Goal: Download file/media

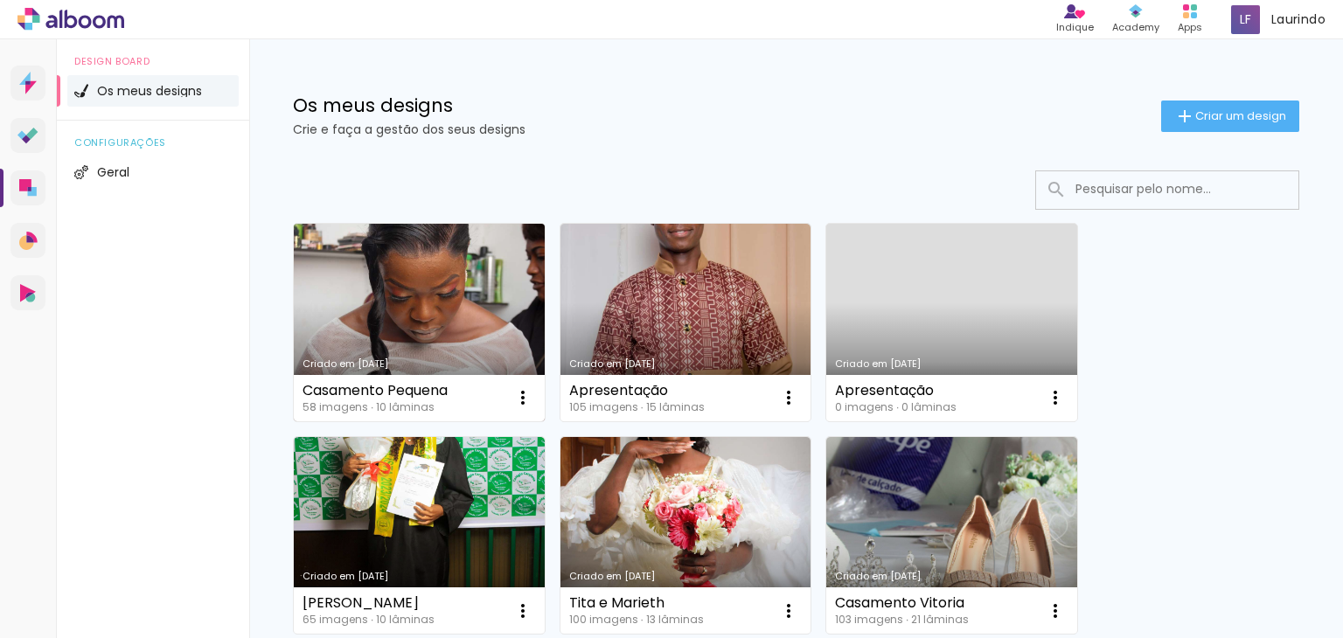
click at [490, 329] on link "Criado em [DATE]" at bounding box center [419, 323] width 251 height 198
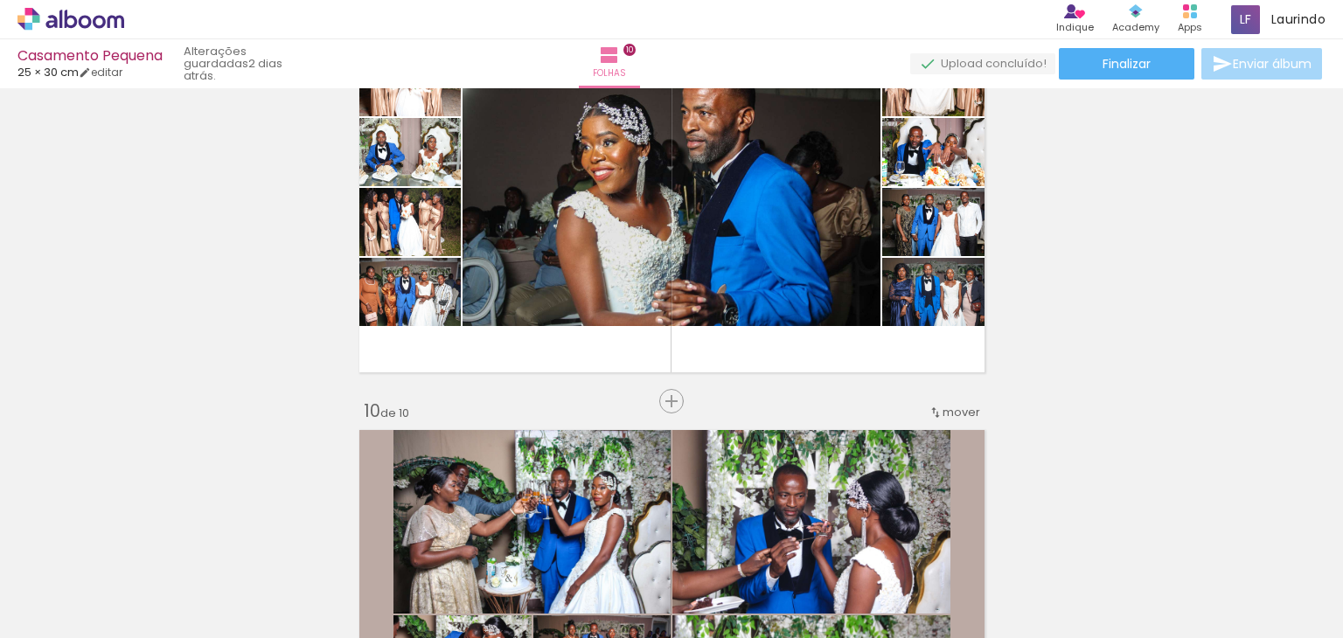
scroll to position [3558, 0]
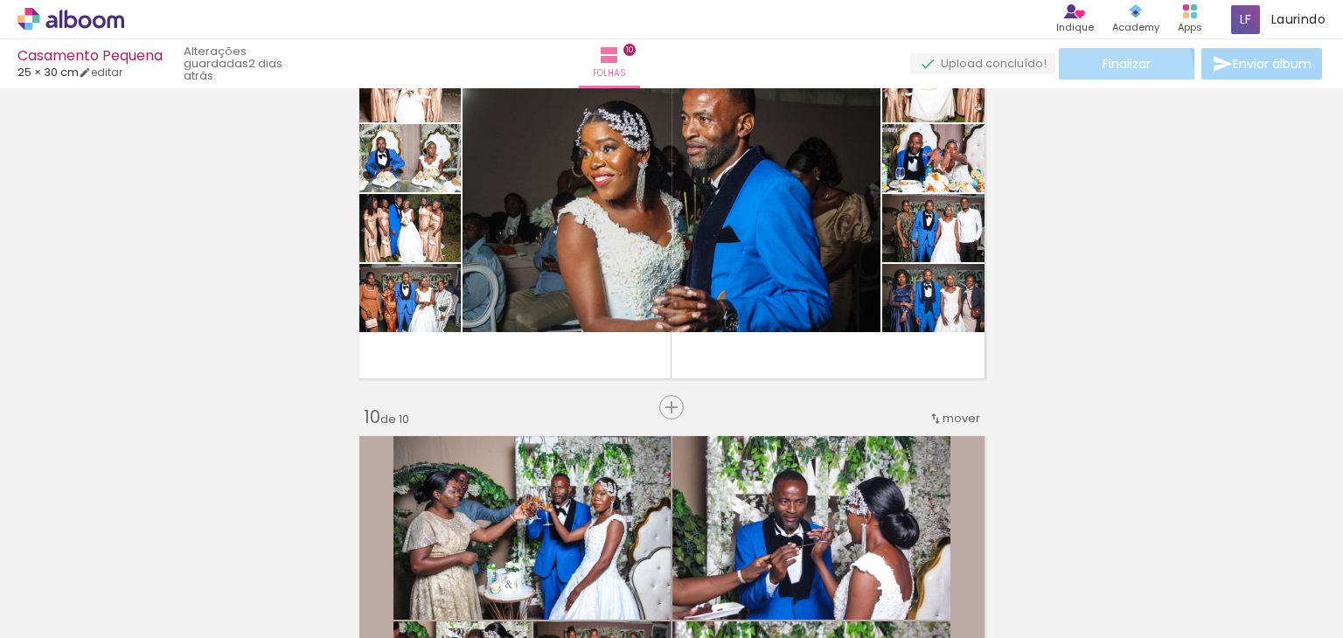
click at [1101, 74] on paper-button "Finalizar" at bounding box center [1127, 63] width 136 height 31
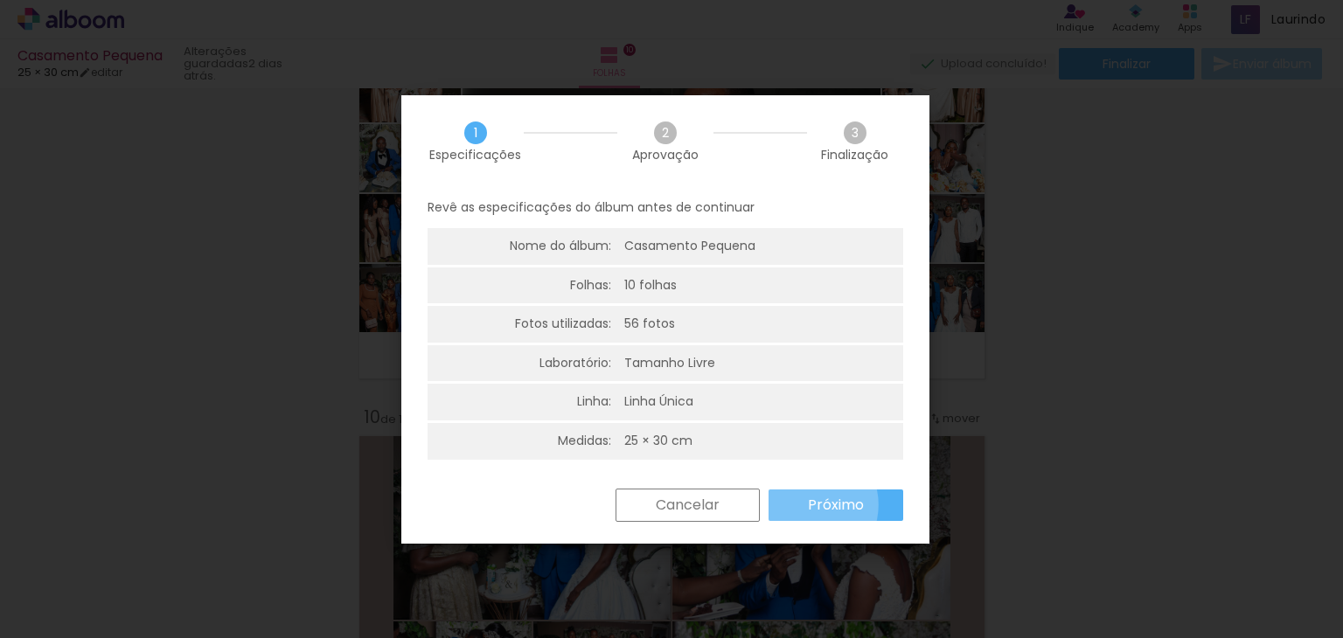
click at [805, 505] on paper-button "Próximo" at bounding box center [836, 505] width 135 height 31
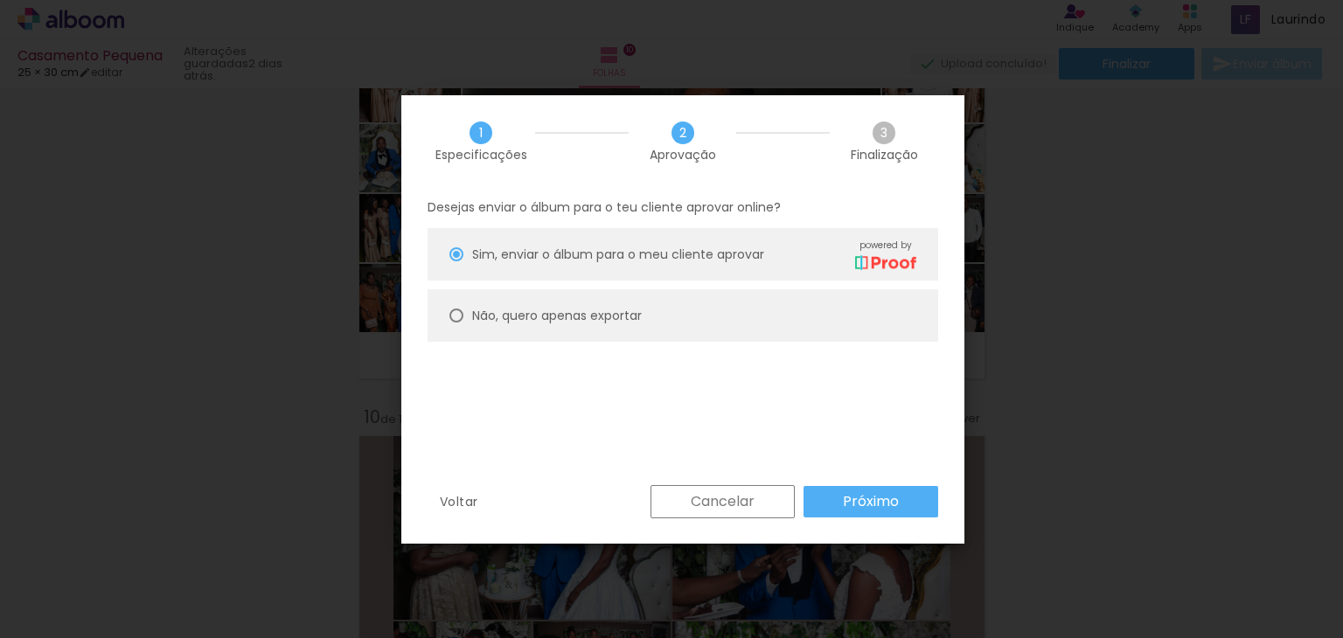
click at [622, 337] on paper-radio-button "Não, quero apenas exportar" at bounding box center [683, 315] width 511 height 52
type paper-radio-button "on"
click at [845, 491] on paper-button "Próximo" at bounding box center [871, 501] width 135 height 31
type input "Alta, 300 DPI"
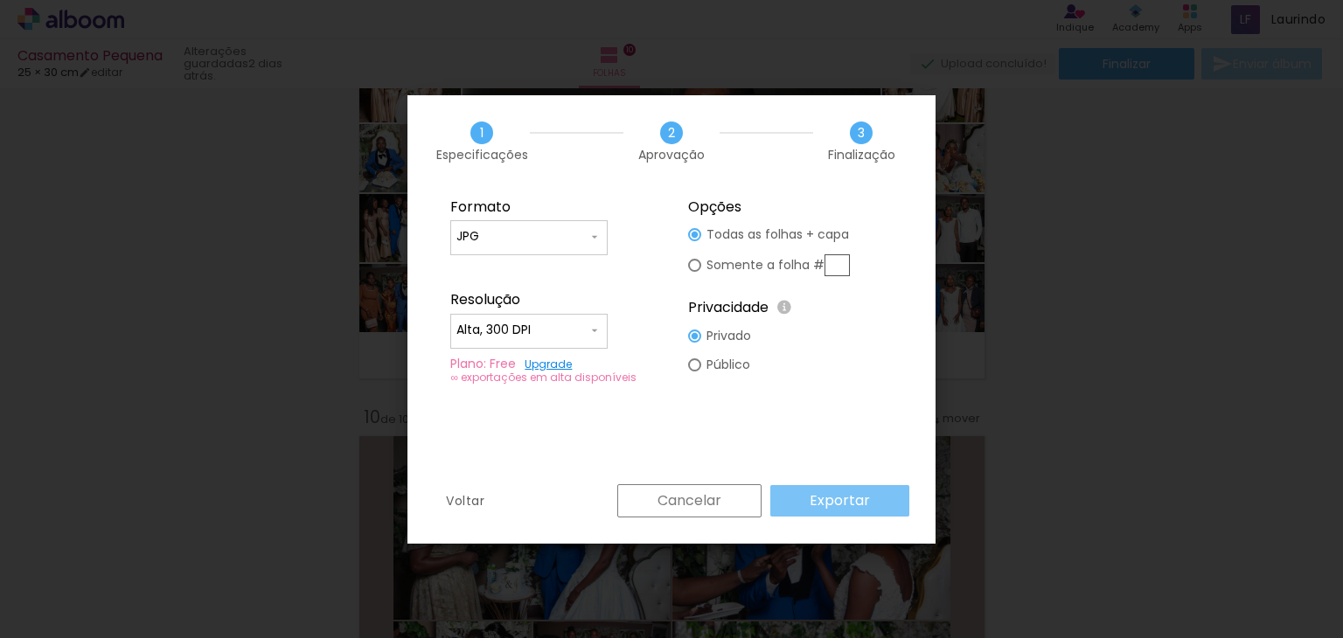
click at [0, 0] on slot "Exportar" at bounding box center [0, 0] width 0 height 0
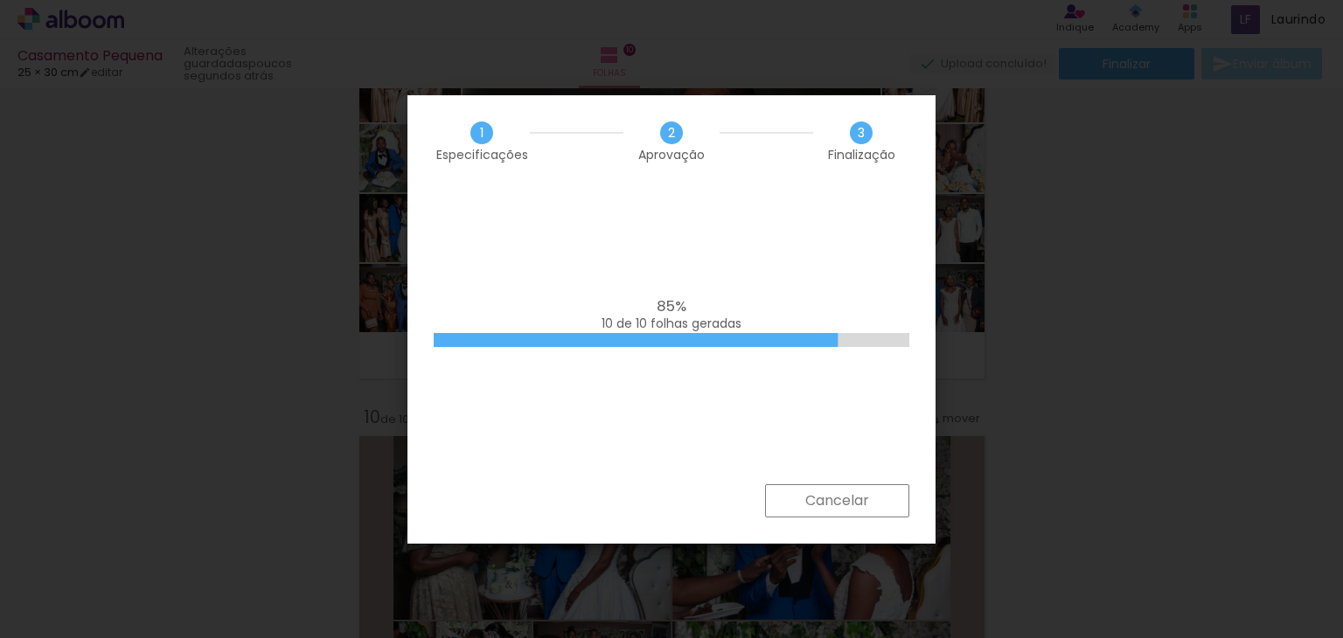
click at [853, 274] on div "85% 10 de 10 folhas geradas" at bounding box center [672, 335] width 528 height 297
click at [1113, 312] on iron-overlay-backdrop at bounding box center [671, 319] width 1343 height 638
drag, startPoint x: 818, startPoint y: 102, endPoint x: 829, endPoint y: 3, distance: 99.5
click at [829, 3] on body "link( href="../../bower_components/polymer/polymer.html" rel="import" ) picture…" at bounding box center [671, 319] width 1343 height 638
drag, startPoint x: 778, startPoint y: 281, endPoint x: 770, endPoint y: 340, distance: 60.1
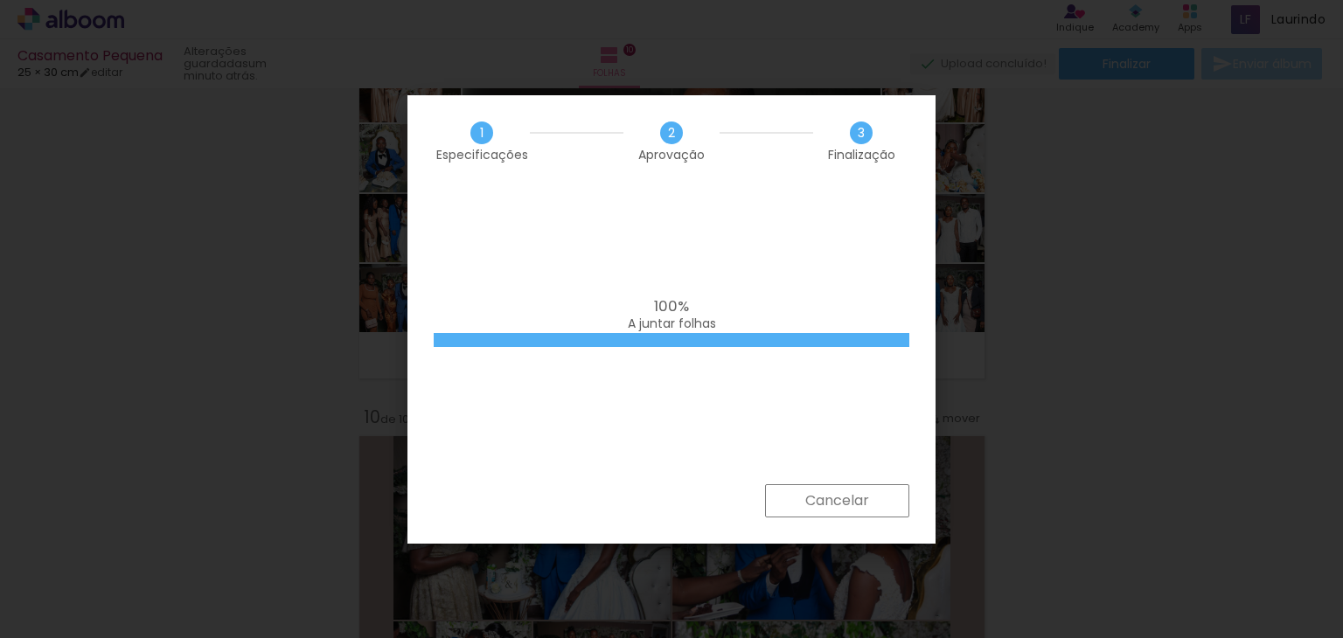
click at [770, 340] on div "100% A juntar folhas" at bounding box center [672, 335] width 528 height 297
drag, startPoint x: 770, startPoint y: 340, endPoint x: 768, endPoint y: 358, distance: 17.6
click at [768, 358] on div "100% A juntar folhas" at bounding box center [672, 335] width 528 height 297
drag, startPoint x: 768, startPoint y: 358, endPoint x: 766, endPoint y: 388, distance: 30.7
click at [766, 388] on div "100% A juntar folhas" at bounding box center [672, 335] width 528 height 297
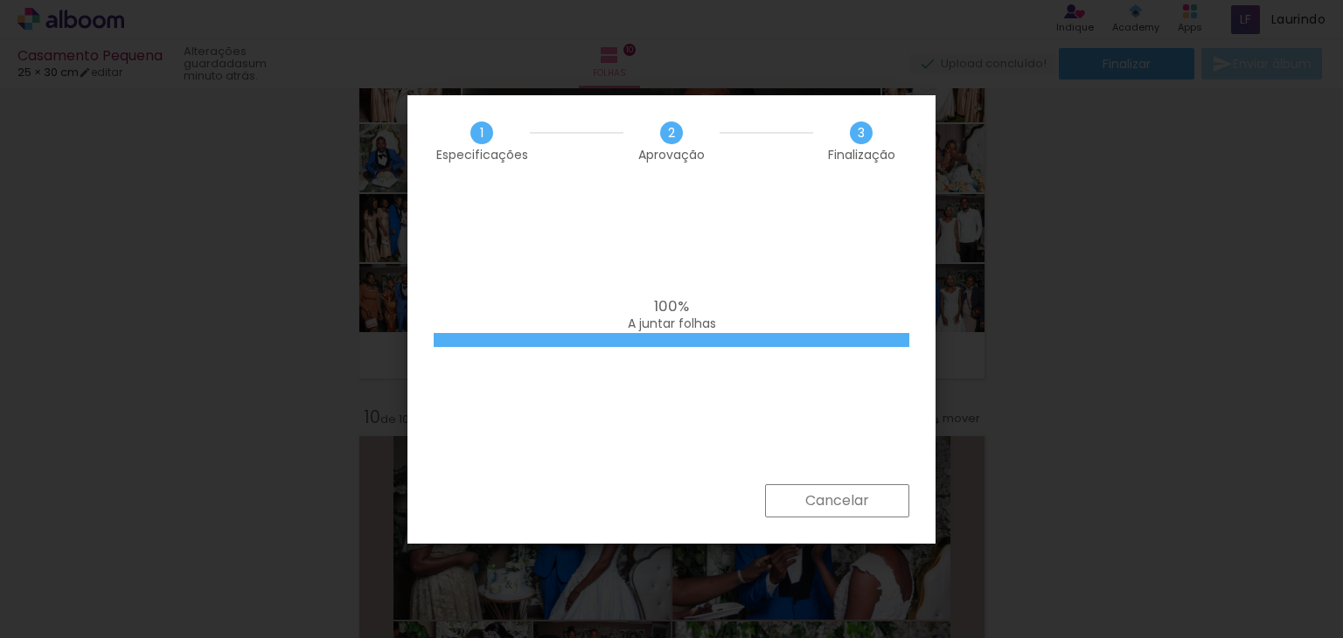
drag, startPoint x: 766, startPoint y: 388, endPoint x: 692, endPoint y: 415, distance: 78.8
click at [692, 415] on div "100% A juntar folhas" at bounding box center [672, 335] width 528 height 297
drag, startPoint x: 692, startPoint y: 415, endPoint x: 609, endPoint y: 441, distance: 87.1
click at [609, 441] on div "100% A juntar folhas" at bounding box center [672, 335] width 528 height 297
click at [665, 312] on span "100%" at bounding box center [671, 306] width 35 height 21
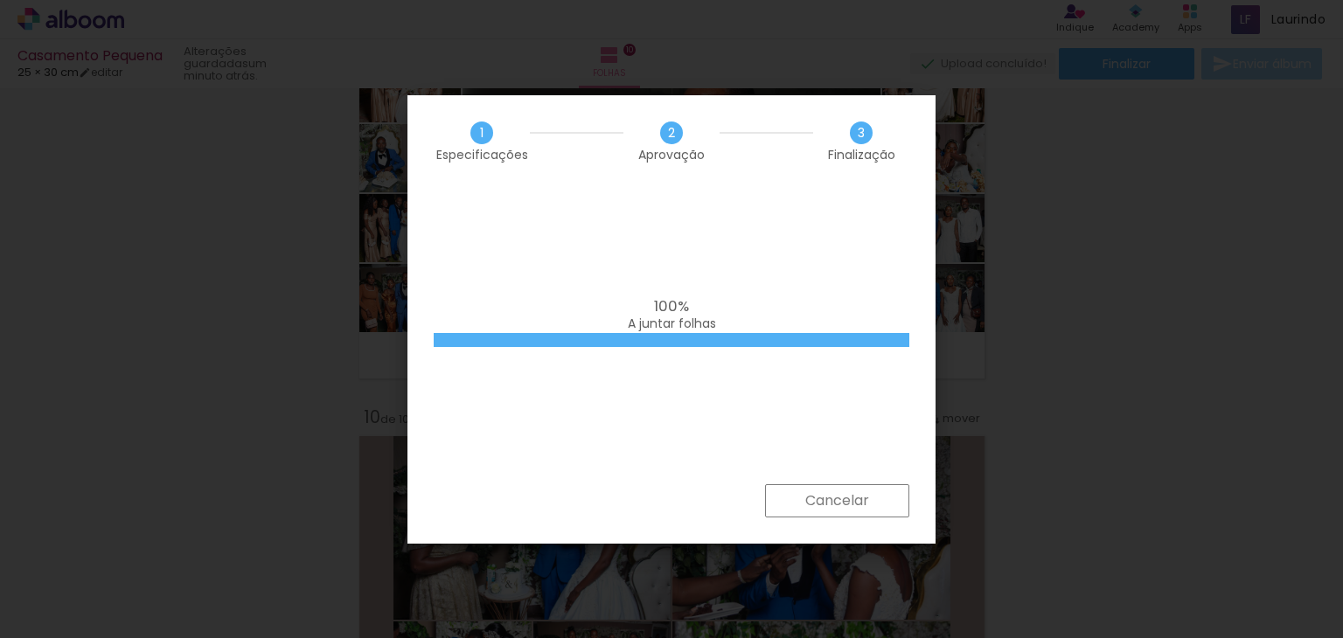
click at [665, 312] on span "100%" at bounding box center [671, 306] width 35 height 21
drag, startPoint x: 665, startPoint y: 312, endPoint x: 667, endPoint y: 341, distance: 29.0
click at [667, 341] on div "100% A juntar folhas" at bounding box center [672, 335] width 528 height 297
click at [667, 341] on div at bounding box center [672, 340] width 476 height 14
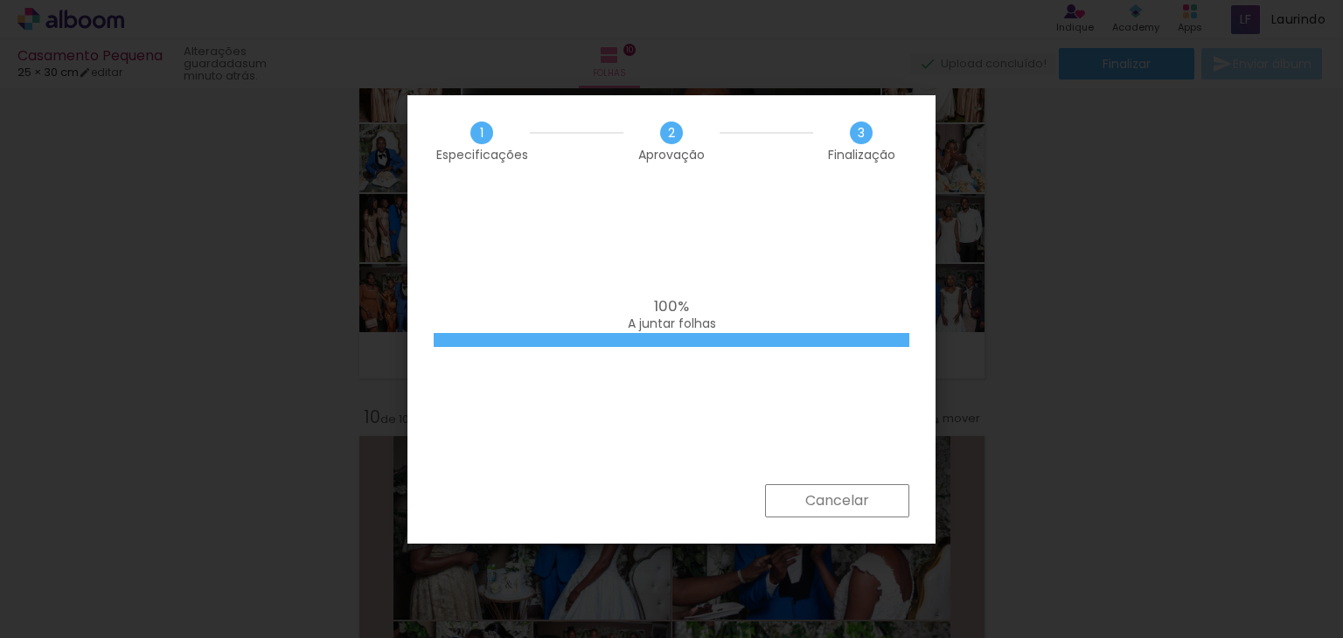
click at [665, 488] on div "Cancelar" at bounding box center [672, 513] width 528 height 59
drag, startPoint x: 665, startPoint y: 488, endPoint x: 902, endPoint y: 135, distance: 425.9
click at [902, 135] on div "1 Especificações 2 Aprovação 3 Finalização 100% A juntar folhas Cancelar" at bounding box center [672, 319] width 528 height 449
drag, startPoint x: 913, startPoint y: 102, endPoint x: 904, endPoint y: 101, distance: 8.9
click at [904, 101] on div "1 Especificações 2 Aprovação 3 Finalização" at bounding box center [672, 141] width 528 height 92
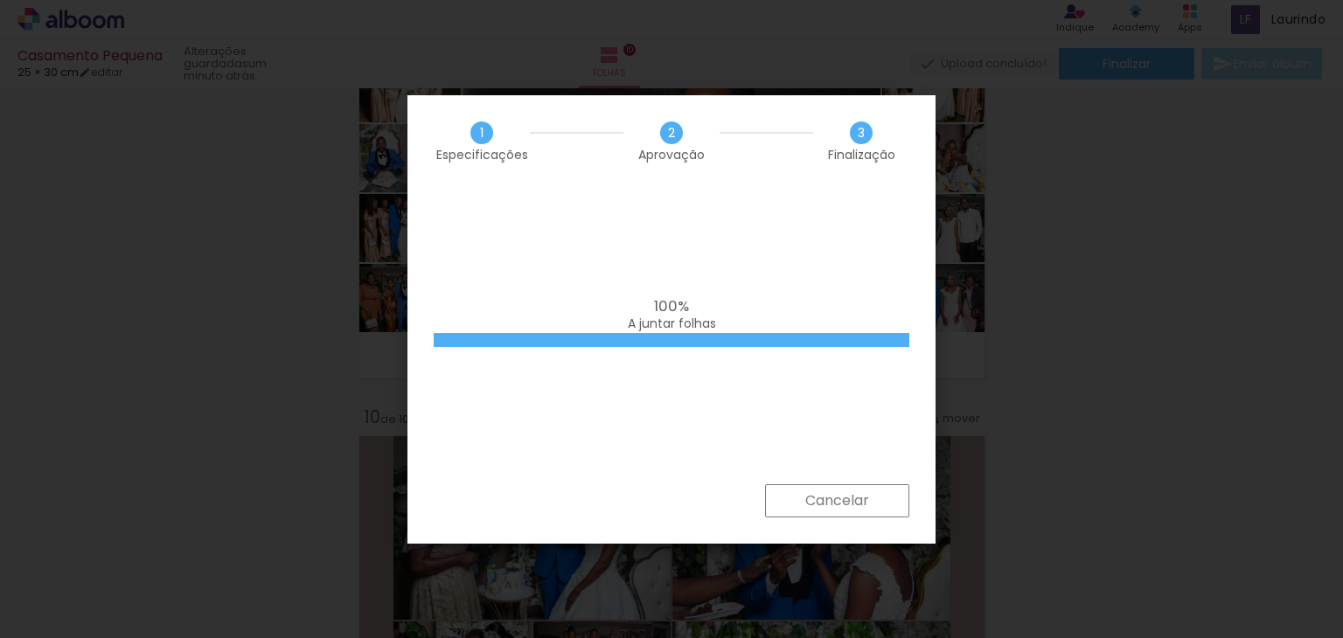
drag, startPoint x: 904, startPoint y: 101, endPoint x: 1156, endPoint y: -76, distance: 307.6
click at [1156, 0] on html "link( href="../../bower_components/polymer/polymer.html" rel="import" ) picture…" at bounding box center [671, 319] width 1343 height 638
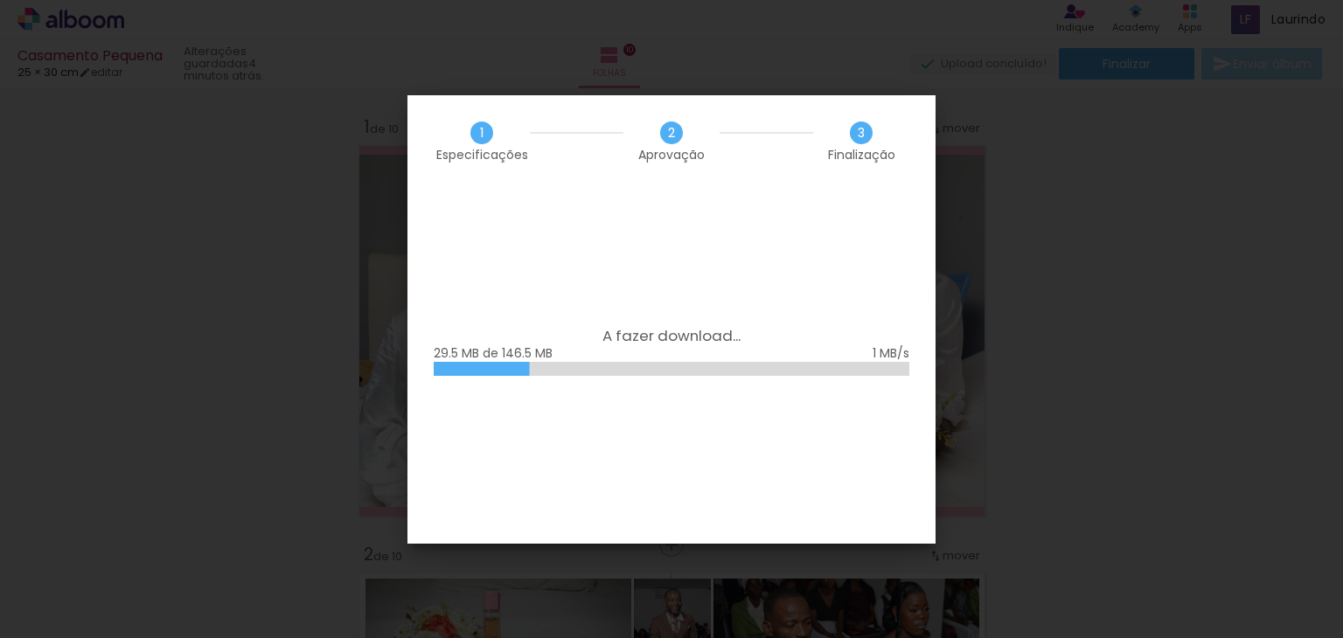
scroll to position [3558, 0]
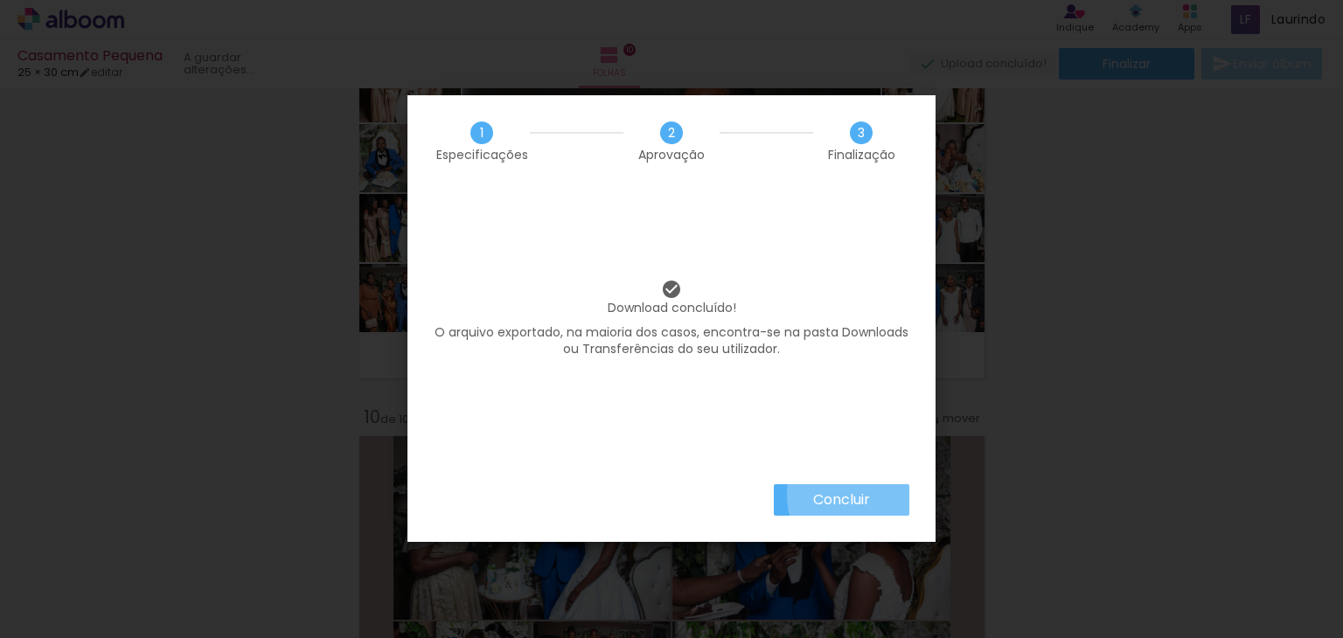
click at [872, 495] on paper-button "Concluir" at bounding box center [842, 499] width 136 height 31
